Goal: Information Seeking & Learning: Learn about a topic

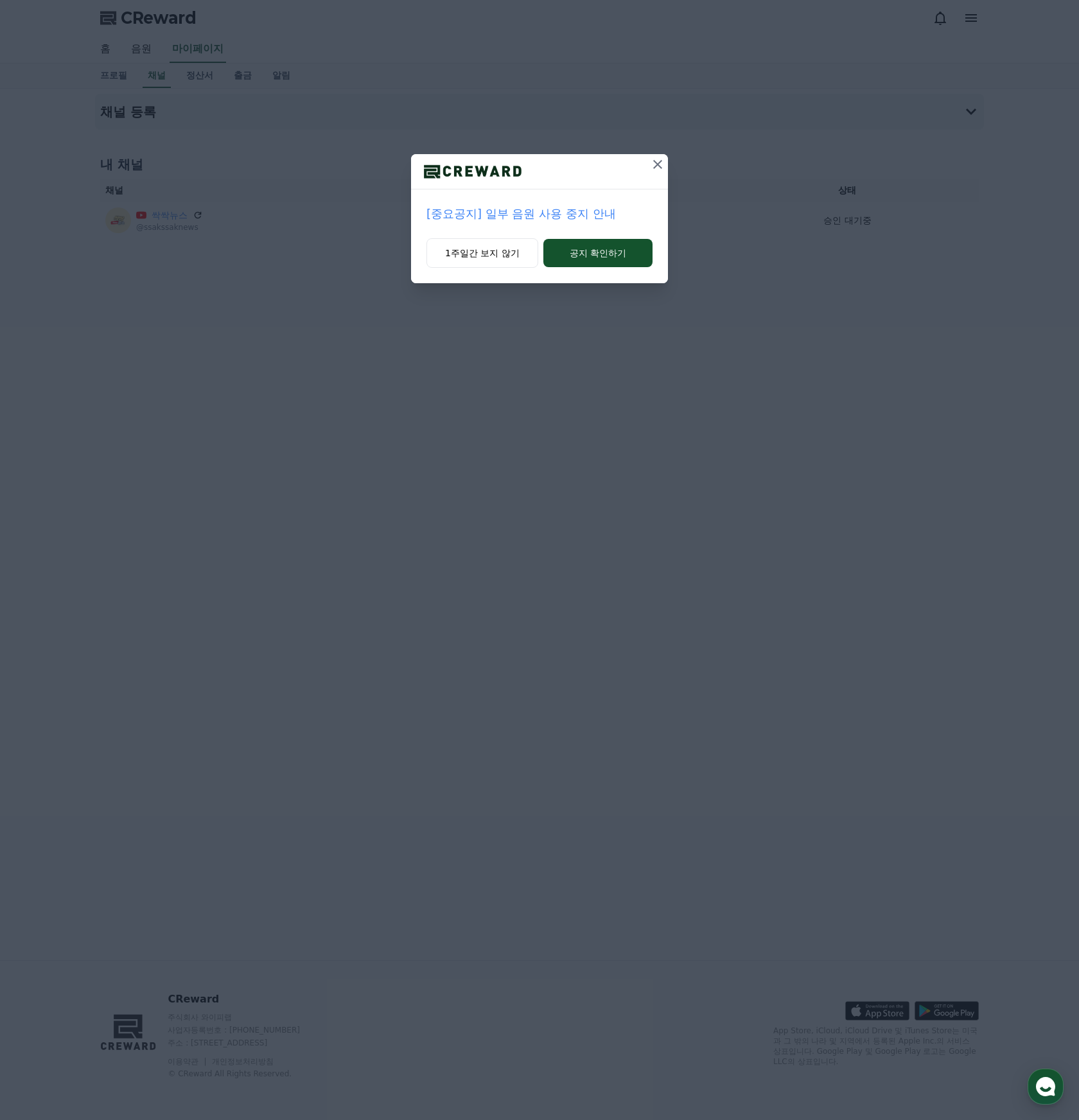
click at [484, 211] on p "[중요공지] 일부 음원 사용 중지 안내" at bounding box center [540, 214] width 226 height 18
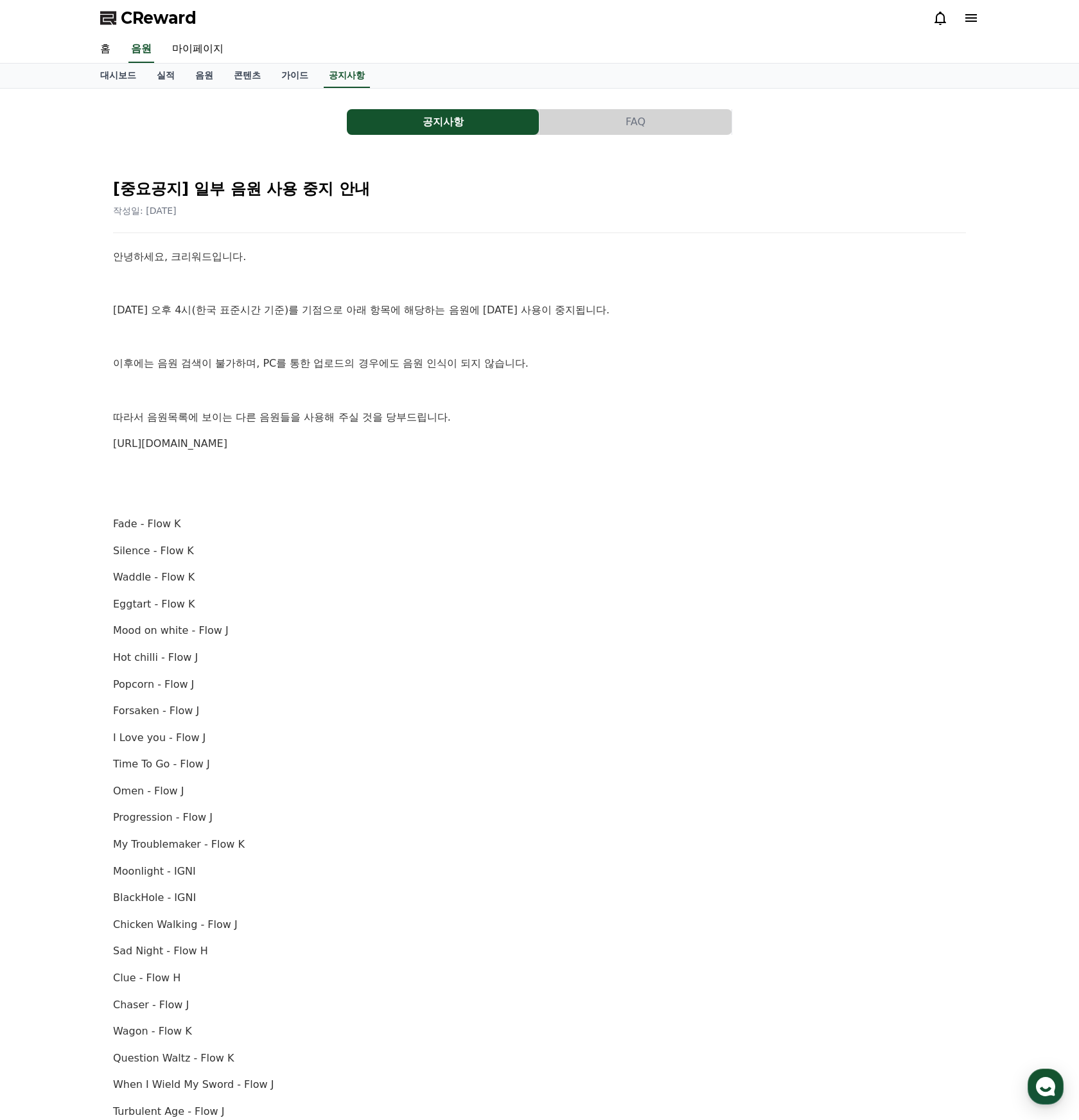
click at [637, 122] on button "FAQ" at bounding box center [635, 122] width 192 height 26
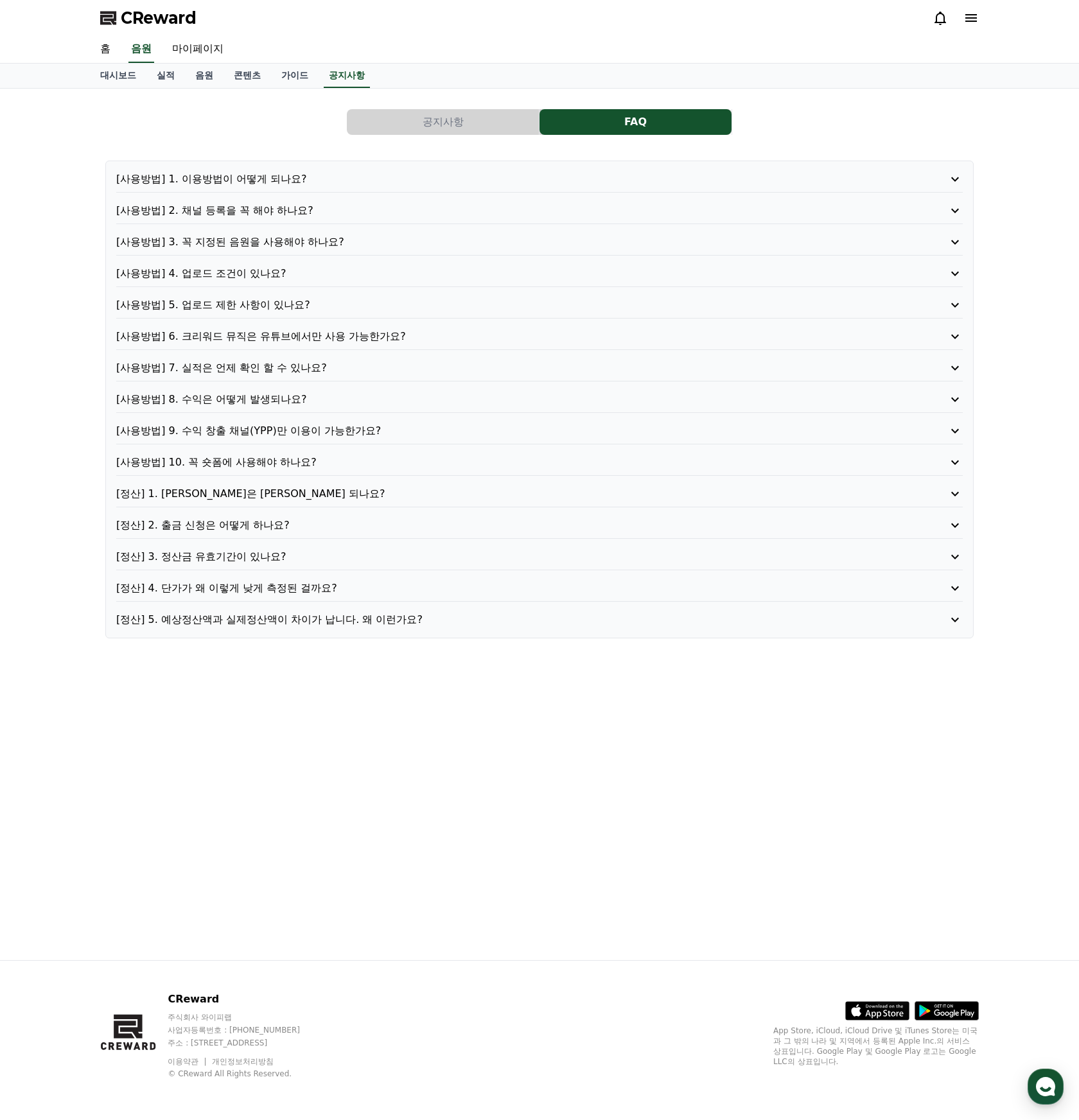
click at [438, 120] on button "공지사항" at bounding box center [443, 122] width 192 height 26
